Goal: Information Seeking & Learning: Learn about a topic

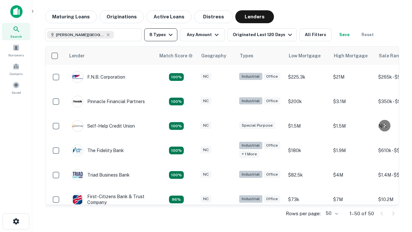
click at [161, 35] on button "8 Types" at bounding box center [160, 34] width 33 height 13
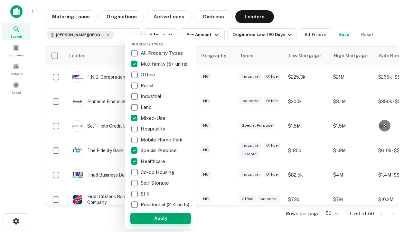
click at [161, 218] on button "Apply" at bounding box center [161, 219] width 61 height 12
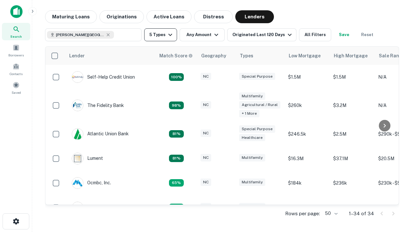
click at [161, 35] on button "5 Types" at bounding box center [160, 34] width 33 height 13
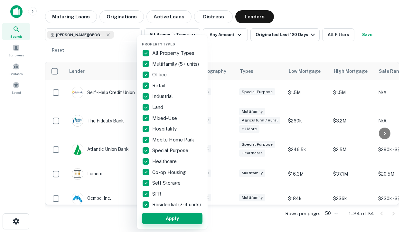
click at [172, 218] on button "Apply" at bounding box center [172, 219] width 61 height 12
